Goal: Obtain resource: Obtain resource

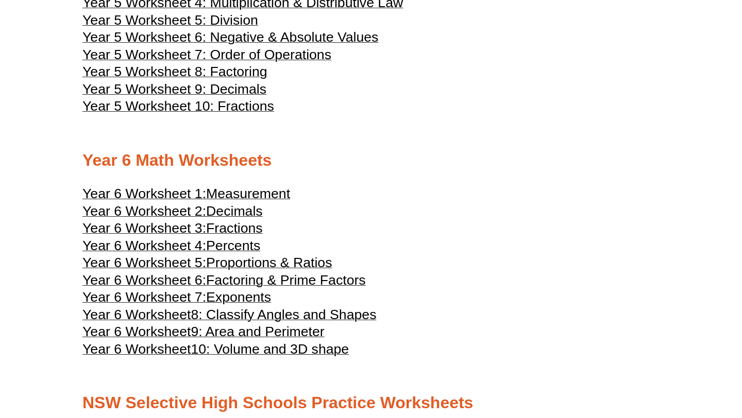
click at [308, 270] on span "Proportions & Ratios" at bounding box center [269, 262] width 126 height 15
click at [241, 236] on span "Fractions" at bounding box center [234, 227] width 57 height 15
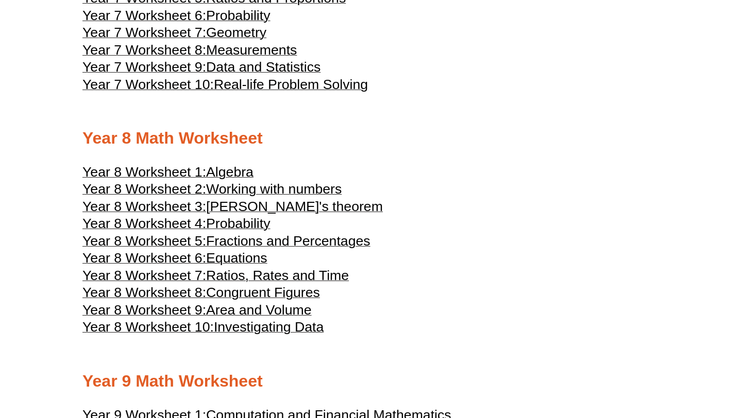
scroll to position [2621, 0]
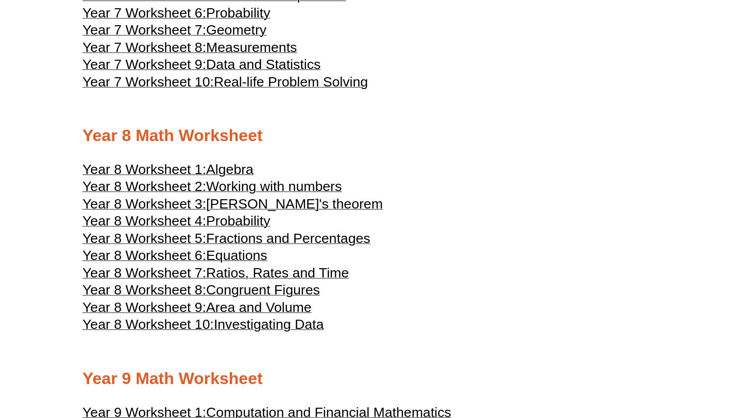
click at [312, 281] on span "Ratios, Rates and Time" at bounding box center [277, 272] width 143 height 15
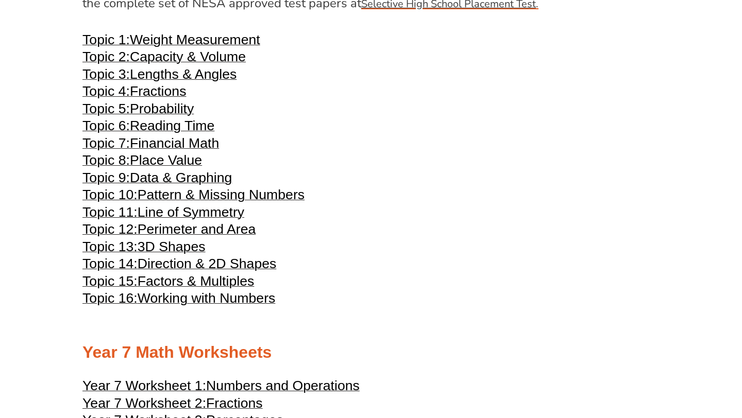
scroll to position [2114, 0]
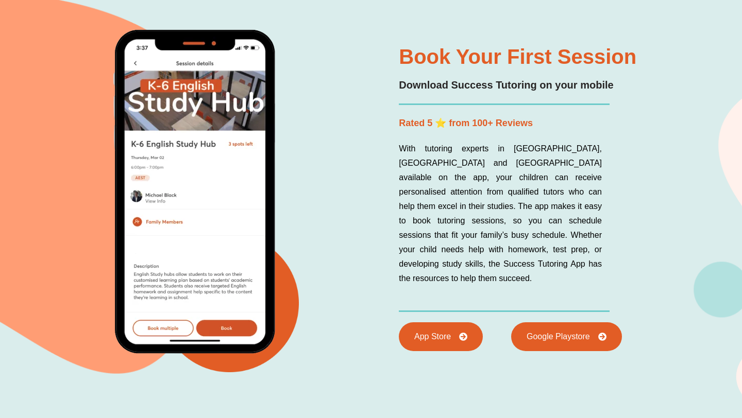
scroll to position [2432, 0]
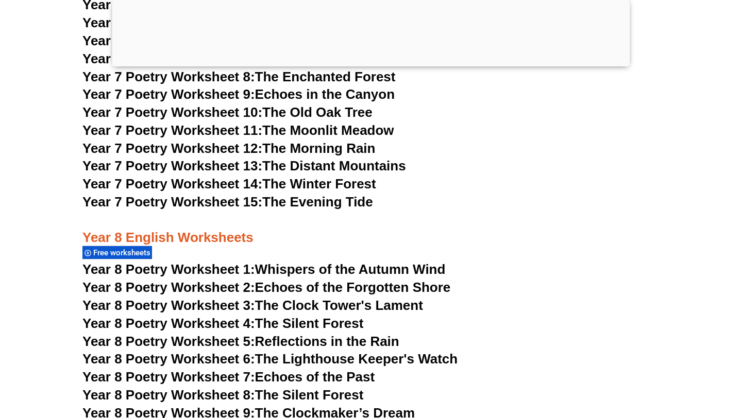
scroll to position [6537, 0]
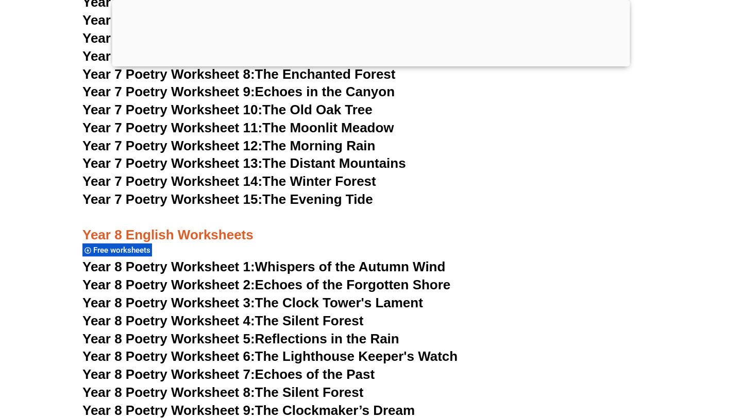
click at [427, 259] on link "Year 8 Poetry Worksheet 1: Whispers of the Autumn Wind" at bounding box center [263, 266] width 363 height 15
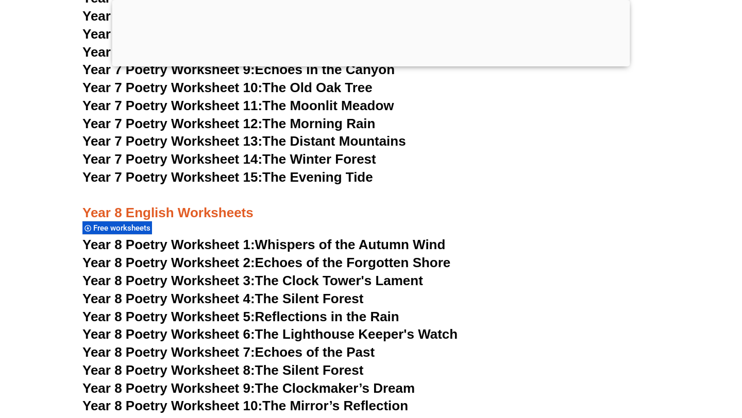
click at [342, 255] on link "Year 8 Poetry Worksheet 2: Echoes of the Forgotten Shore" at bounding box center [266, 262] width 368 height 15
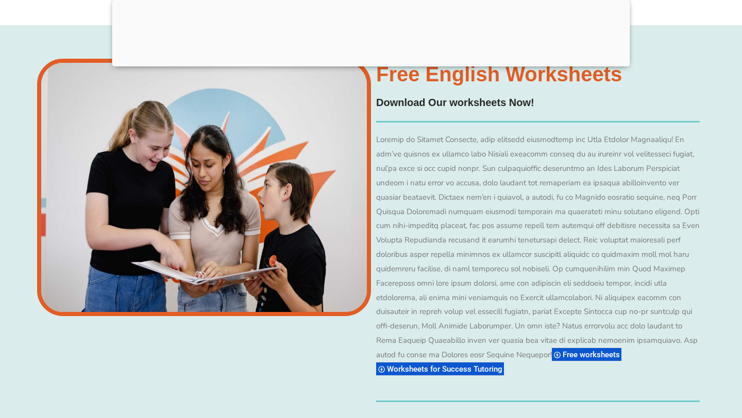
scroll to position [8198, 0]
